Goal: Information Seeking & Learning: Find specific page/section

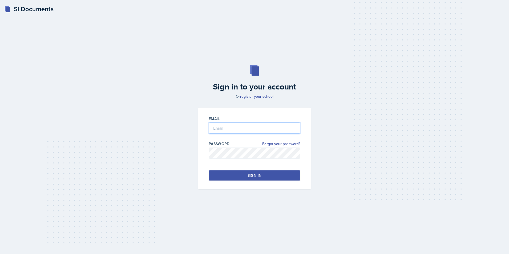
type input "[PERSON_NAME][EMAIL_ADDRESS][PERSON_NAME][DOMAIN_NAME]"
click at [236, 174] on button "Sign in" at bounding box center [255, 175] width 92 height 10
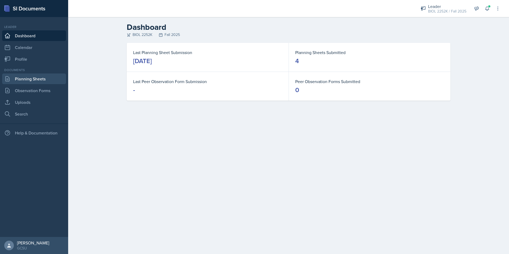
click at [29, 83] on link "Planning Sheets" at bounding box center [34, 78] width 64 height 11
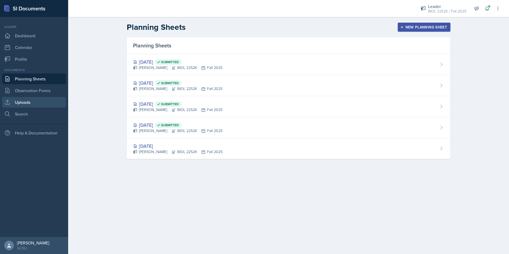
click at [39, 107] on link "Uploads" at bounding box center [34, 102] width 64 height 11
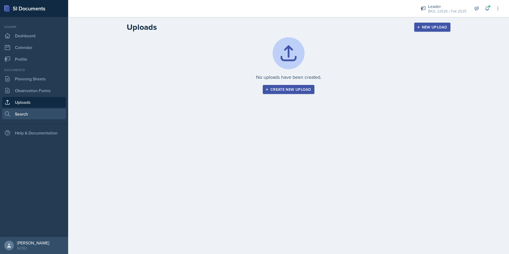
click at [12, 111] on link "Search" at bounding box center [34, 114] width 64 height 11
select select "all"
select select "1"
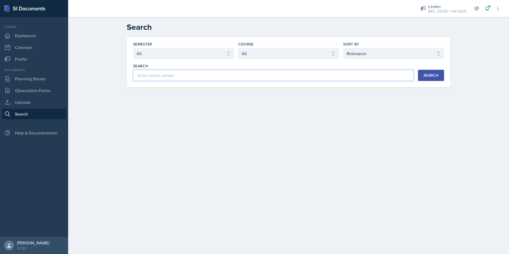
click at [185, 73] on input at bounding box center [273, 75] width 281 height 11
type input "[MEDICAL_DATA]"
click at [436, 70] on button "Search" at bounding box center [431, 75] width 26 height 11
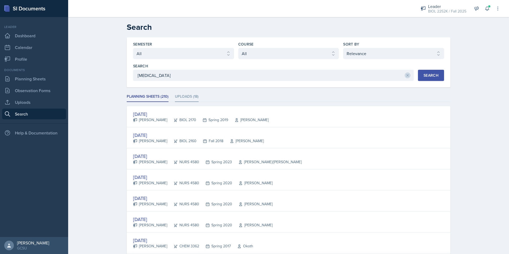
click at [177, 98] on li "Uploads (18)" at bounding box center [187, 97] width 24 height 10
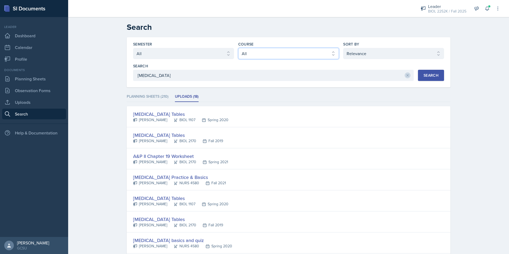
click at [255, 50] on select "Select course All ACCT 3101 ACCT 3102 ASTR 1000 BIOL 1100 BIOL 1107 BIOL 1108 B…" at bounding box center [288, 53] width 101 height 11
select select "06a42934-aea8-4ddc-96e0-9f3b6242b8f8"
click at [238, 48] on select "Select course All ACCT 3101 ACCT 3102 ASTR 1000 BIOL 1100 BIOL 1107 BIOL 1108 B…" at bounding box center [288, 53] width 101 height 11
click at [418, 73] on button "Search" at bounding box center [431, 75] width 26 height 11
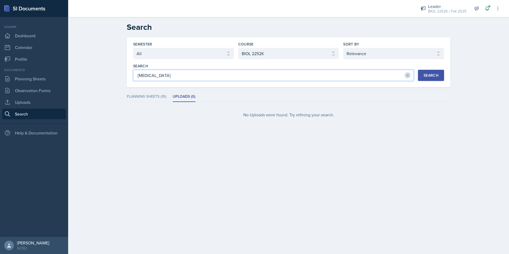
click at [196, 80] on input "[MEDICAL_DATA]" at bounding box center [273, 75] width 281 height 11
type input "E"
click at [138, 96] on li "Planning Sheets (10)" at bounding box center [147, 97] width 40 height 10
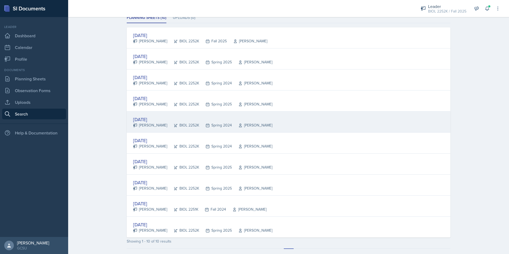
scroll to position [96, 0]
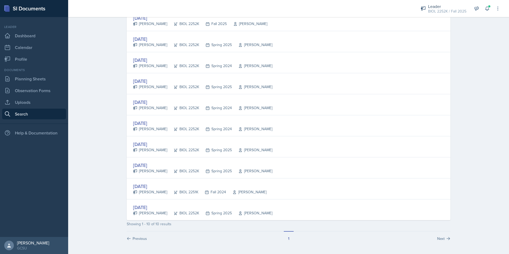
click at [156, 191] on div "[PERSON_NAME]" at bounding box center [150, 192] width 34 height 6
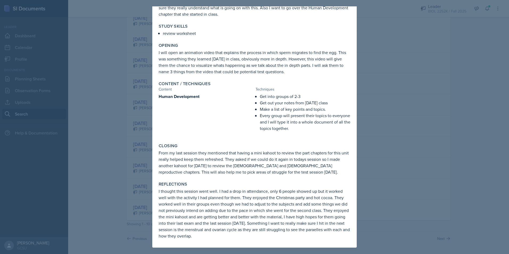
scroll to position [0, 0]
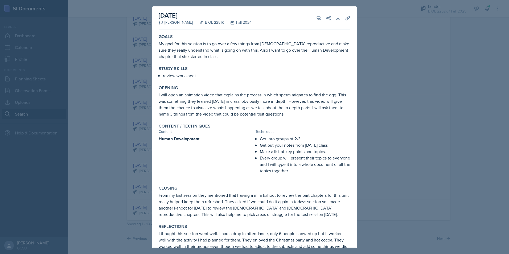
click at [117, 99] on div at bounding box center [254, 127] width 509 height 254
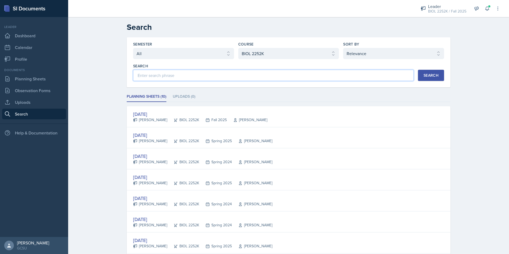
click at [204, 72] on input at bounding box center [273, 75] width 281 height 11
type input "Heart"
click at [426, 77] on div "Search" at bounding box center [431, 75] width 15 height 4
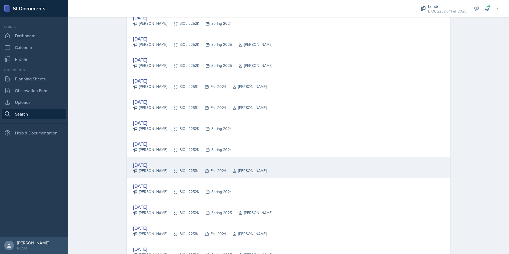
scroll to position [373, 0]
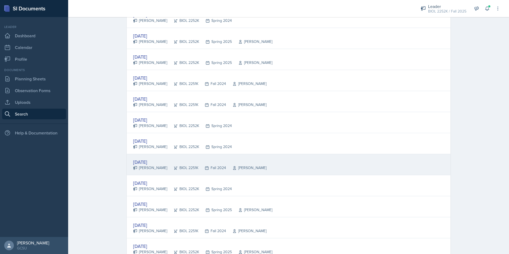
click at [185, 169] on div "BIOL 2251K" at bounding box center [182, 168] width 31 height 6
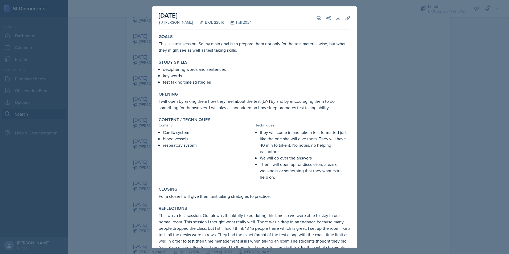
click at [141, 85] on div at bounding box center [254, 127] width 509 height 254
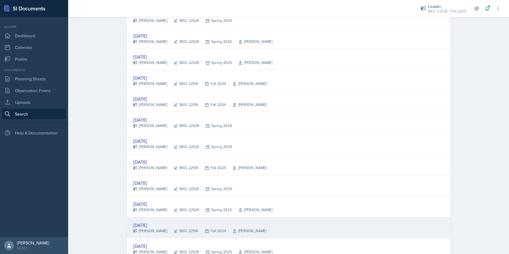
click at [169, 224] on div "[DATE]" at bounding box center [199, 225] width 133 height 7
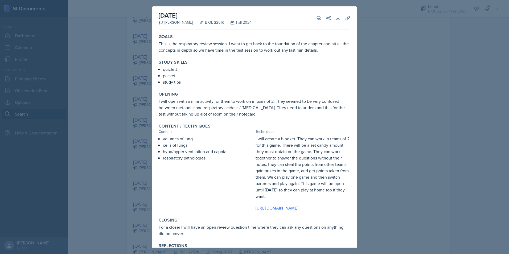
click at [406, 26] on div at bounding box center [254, 127] width 509 height 254
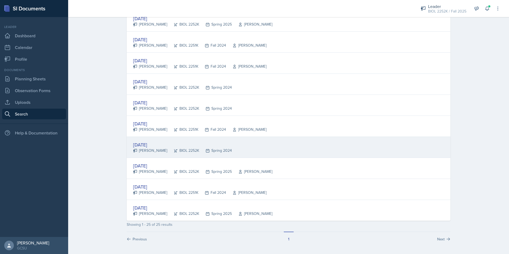
scroll to position [412, 0]
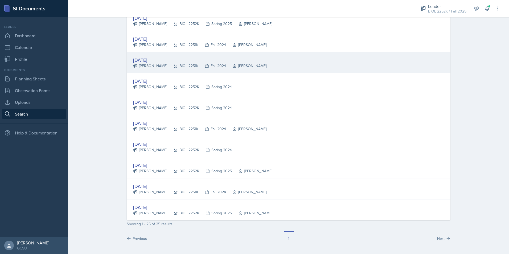
click at [149, 61] on div "[DATE]" at bounding box center [199, 59] width 133 height 7
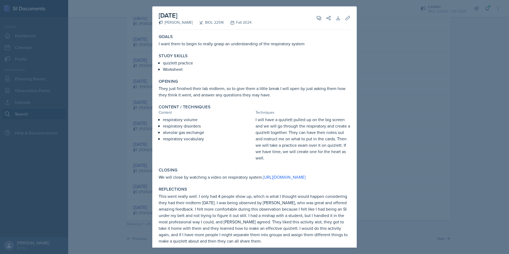
click at [408, 125] on div at bounding box center [254, 127] width 509 height 254
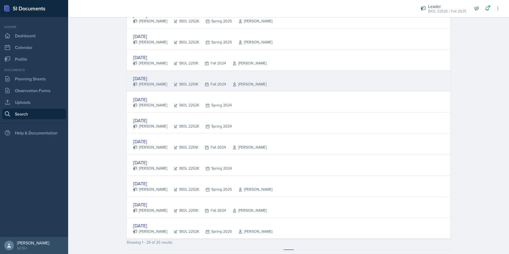
scroll to position [385, 0]
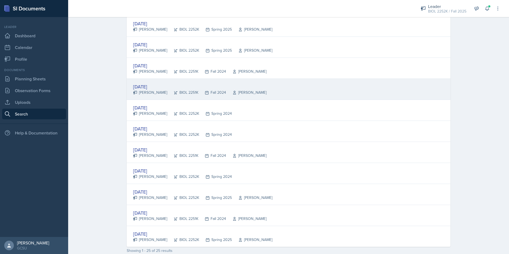
click at [174, 71] on div "BIOL 2251K" at bounding box center [182, 72] width 31 height 6
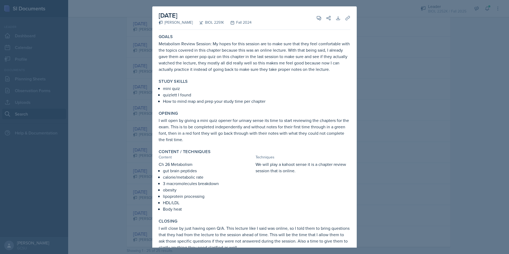
click at [386, 60] on div at bounding box center [254, 127] width 509 height 254
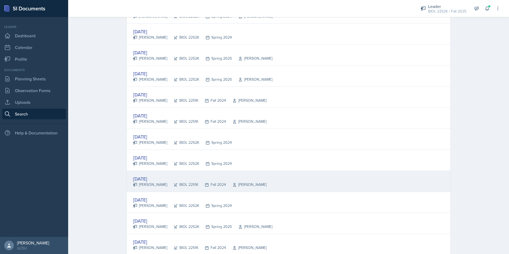
scroll to position [412, 0]
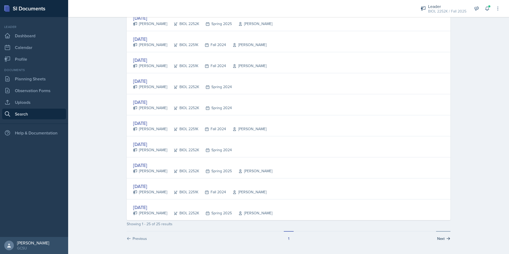
click at [447, 241] on button "Next" at bounding box center [443, 236] width 14 height 10
click at [447, 239] on icon at bounding box center [448, 238] width 3 height 3
click at [441, 239] on button "Next" at bounding box center [443, 236] width 14 height 10
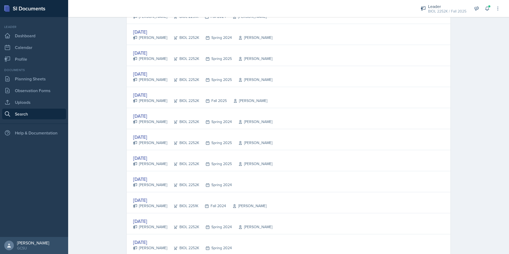
scroll to position [0, 0]
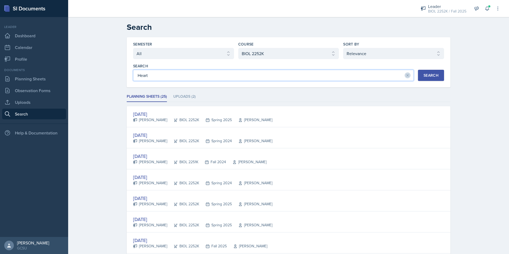
drag, startPoint x: 206, startPoint y: 77, endPoint x: 114, endPoint y: 82, distance: 91.7
click at [173, 96] on li "Uploads (2)" at bounding box center [184, 97] width 22 height 10
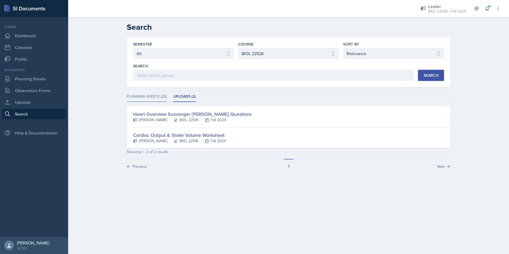
click at [153, 96] on li "Planning Sheets (25)" at bounding box center [147, 97] width 40 height 10
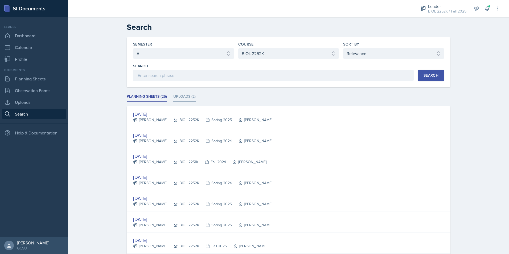
click at [180, 95] on li "Uploads (2)" at bounding box center [184, 97] width 22 height 10
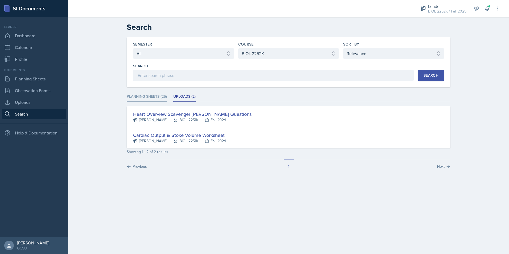
click at [137, 95] on li "Planning Sheets (25)" at bounding box center [147, 97] width 40 height 10
